Goal: Information Seeking & Learning: Learn about a topic

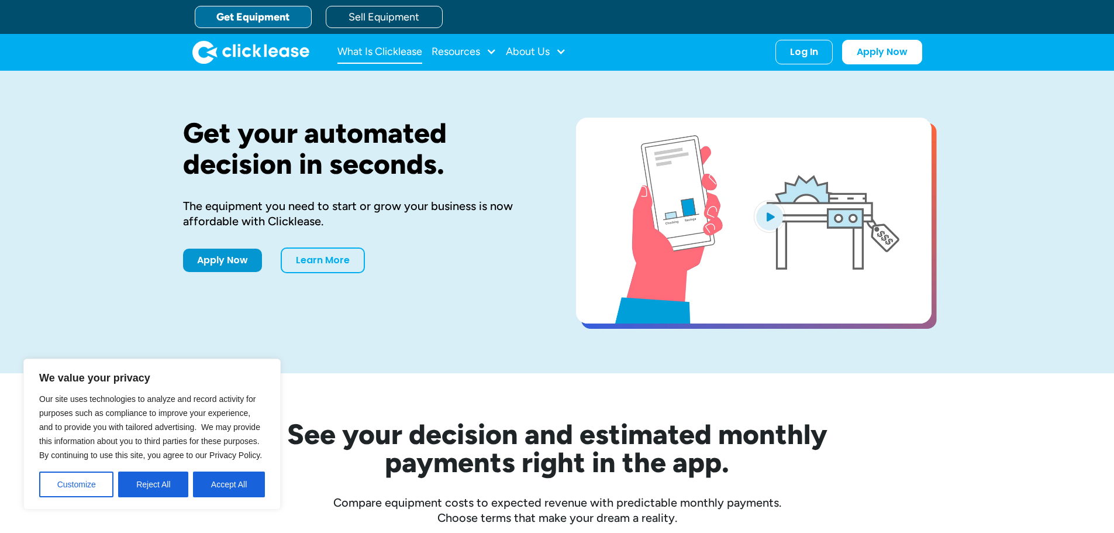
click at [369, 56] on link "What Is Clicklease" at bounding box center [380, 51] width 85 height 23
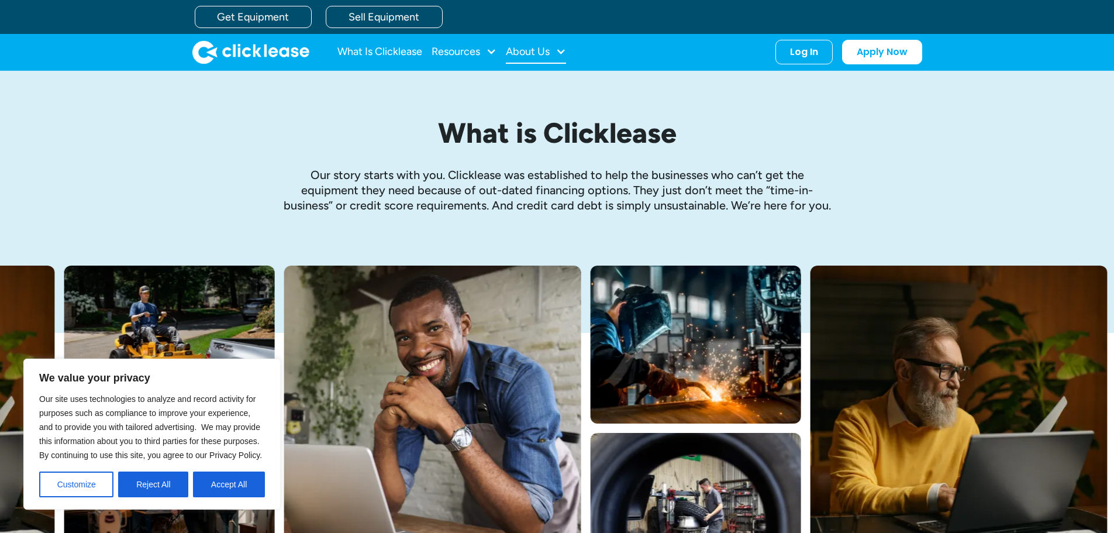
click at [541, 51] on div "About Us" at bounding box center [528, 51] width 44 height 0
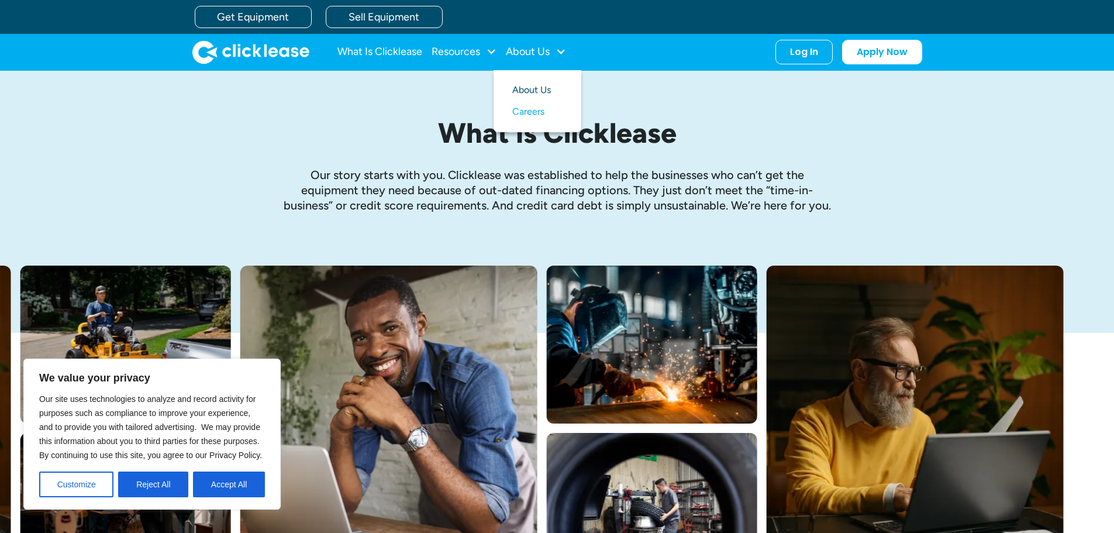
click at [529, 89] on link "About Us" at bounding box center [537, 91] width 50 height 22
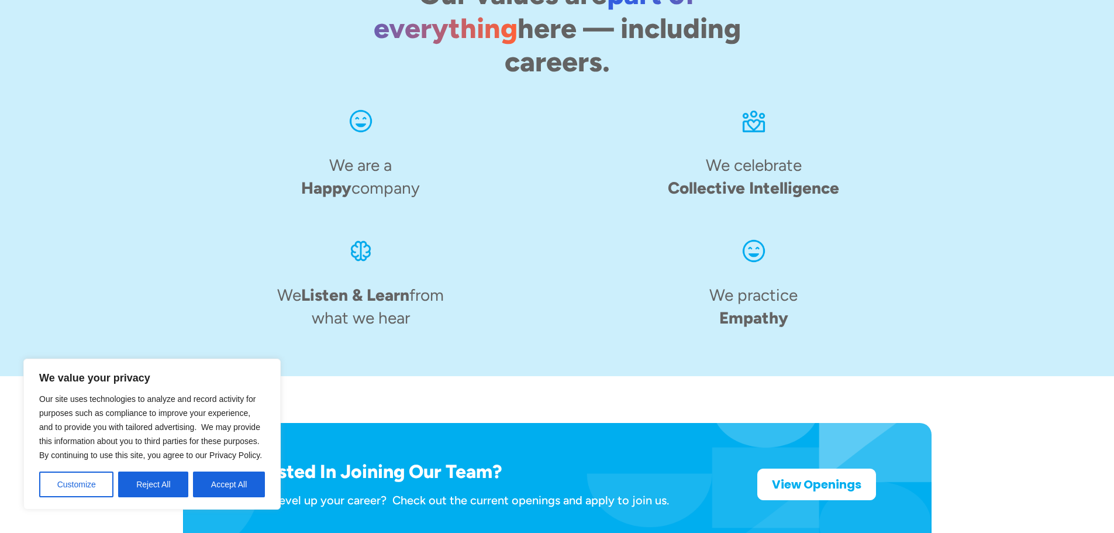
scroll to position [1820, 0]
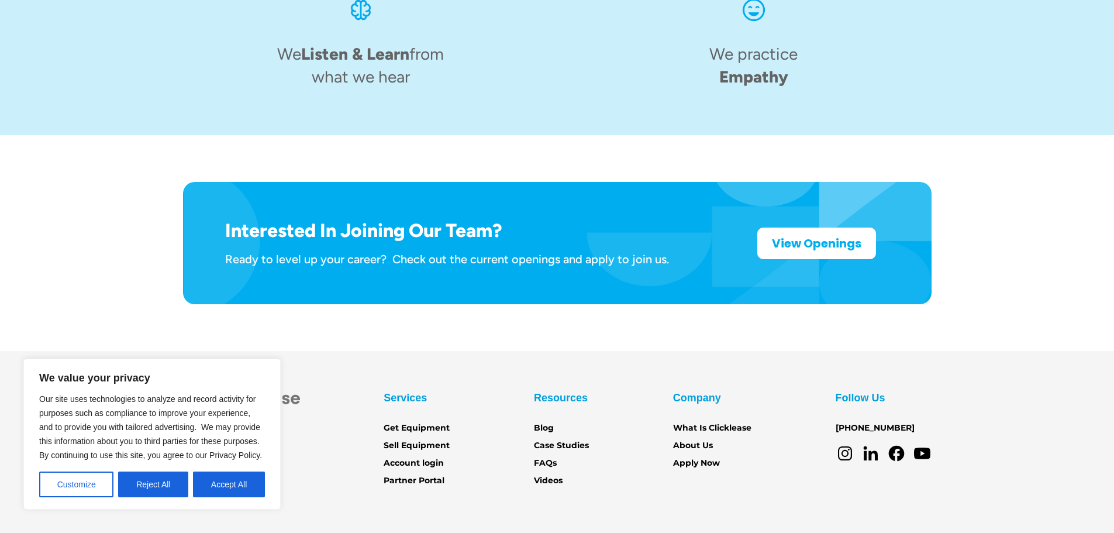
click at [49, 252] on div "Interested In Joining Our Team? Ready to level up your career? Check out the cu…" at bounding box center [557, 242] width 1068 height 215
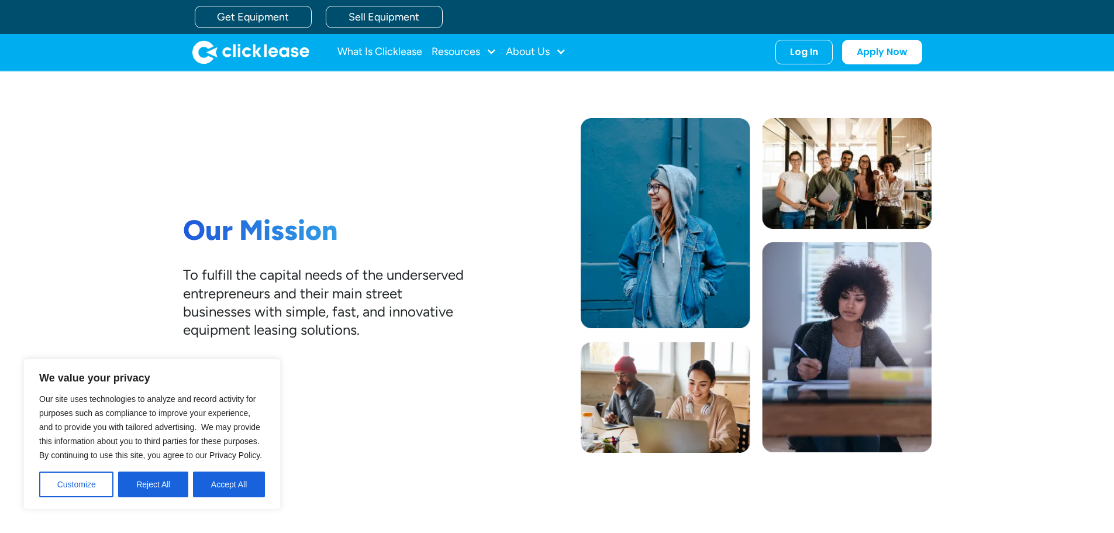
scroll to position [0, 0]
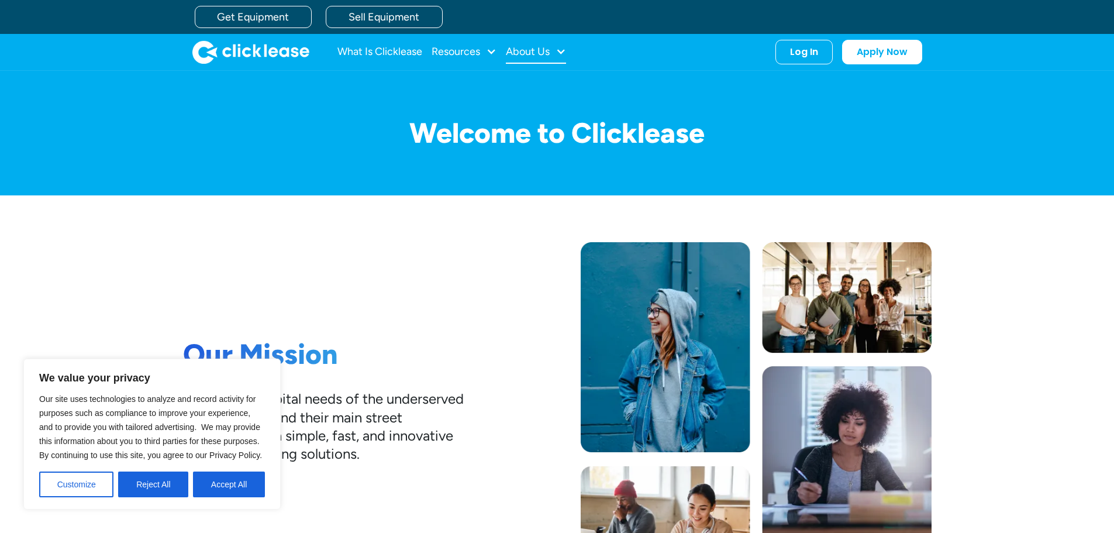
click at [544, 51] on div "About Us" at bounding box center [528, 51] width 44 height 0
click at [464, 51] on div "Resources" at bounding box center [456, 51] width 49 height 0
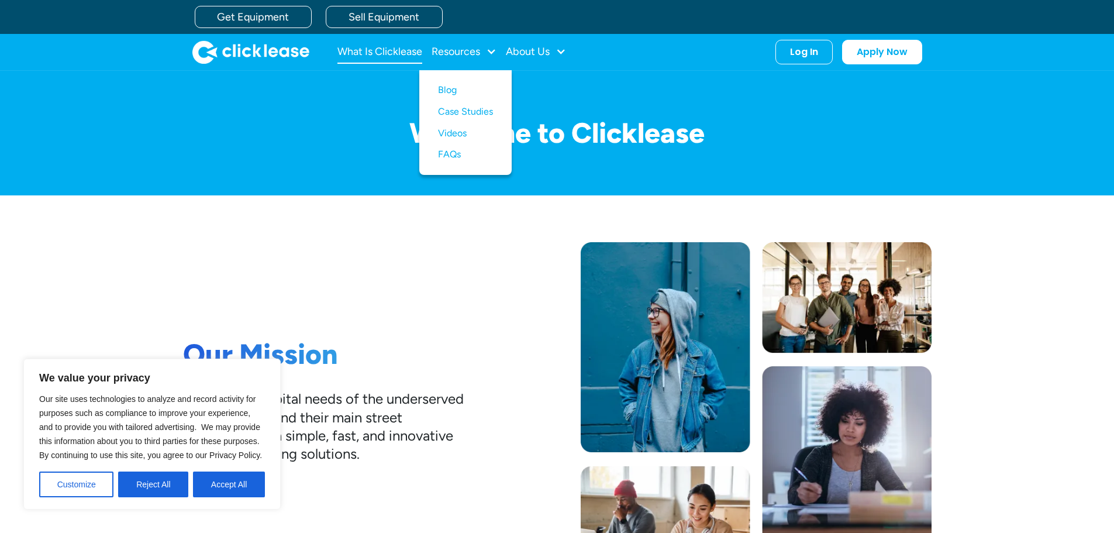
click at [401, 48] on link "What Is Clicklease" at bounding box center [380, 51] width 85 height 23
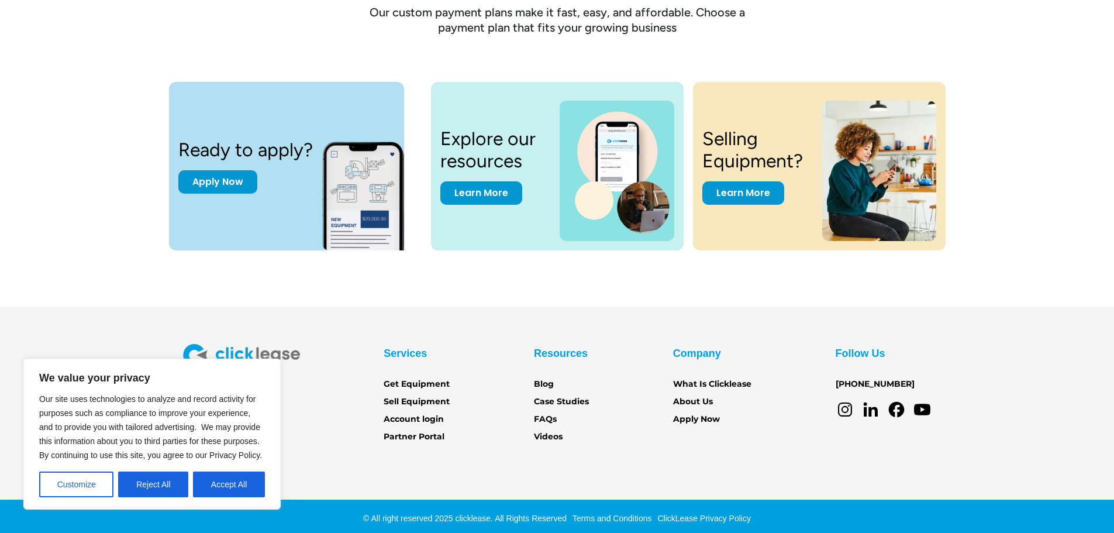
scroll to position [1582, 0]
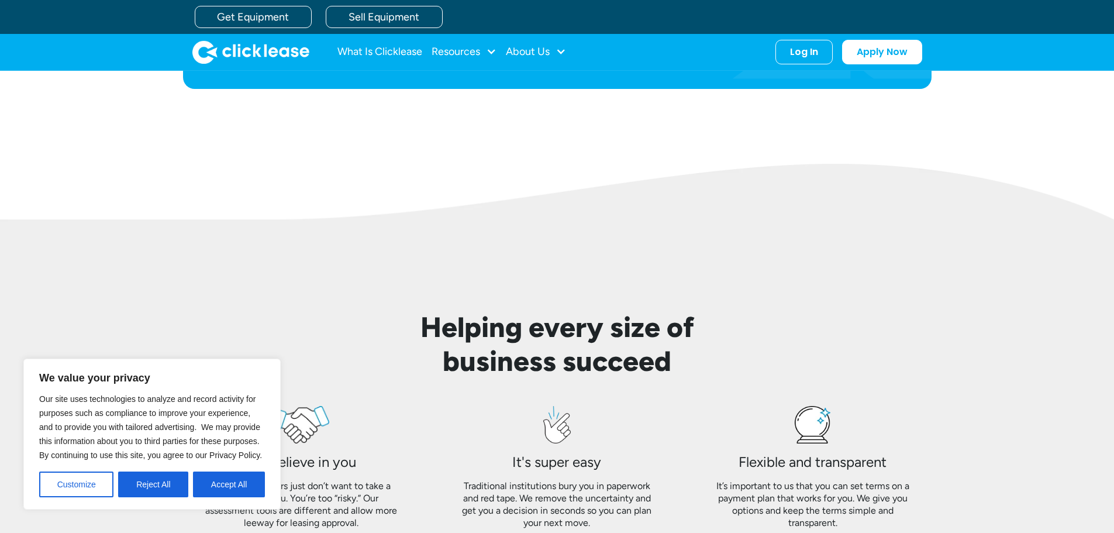
scroll to position [354, 0]
